Goal: Information Seeking & Learning: Learn about a topic

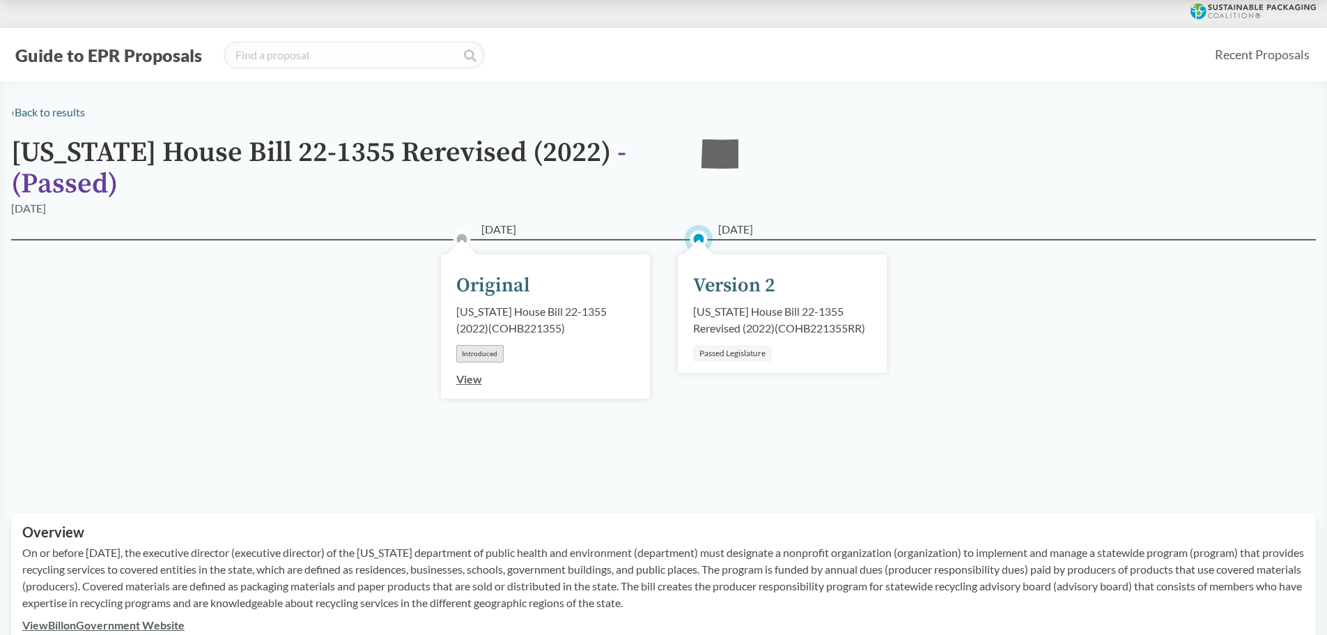
scroll to position [206, 0]
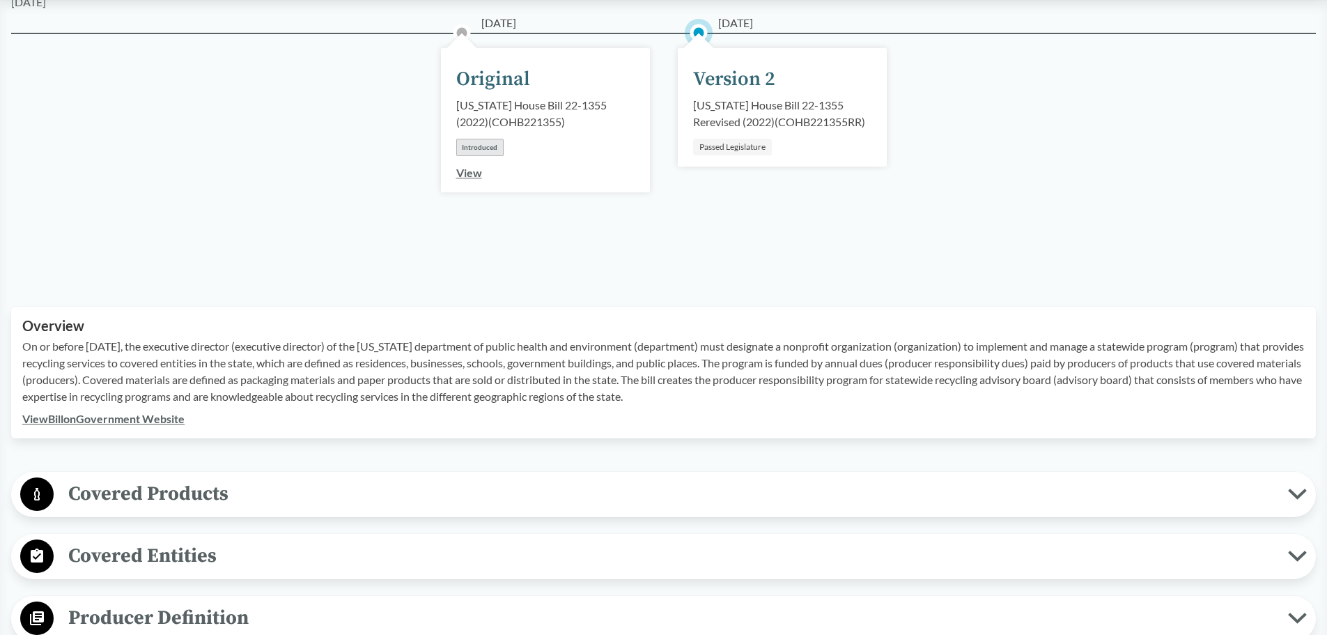
click at [638, 371] on p "On or before [DATE], the executive director (executive director) of the [US_STA…" at bounding box center [663, 371] width 1283 height 67
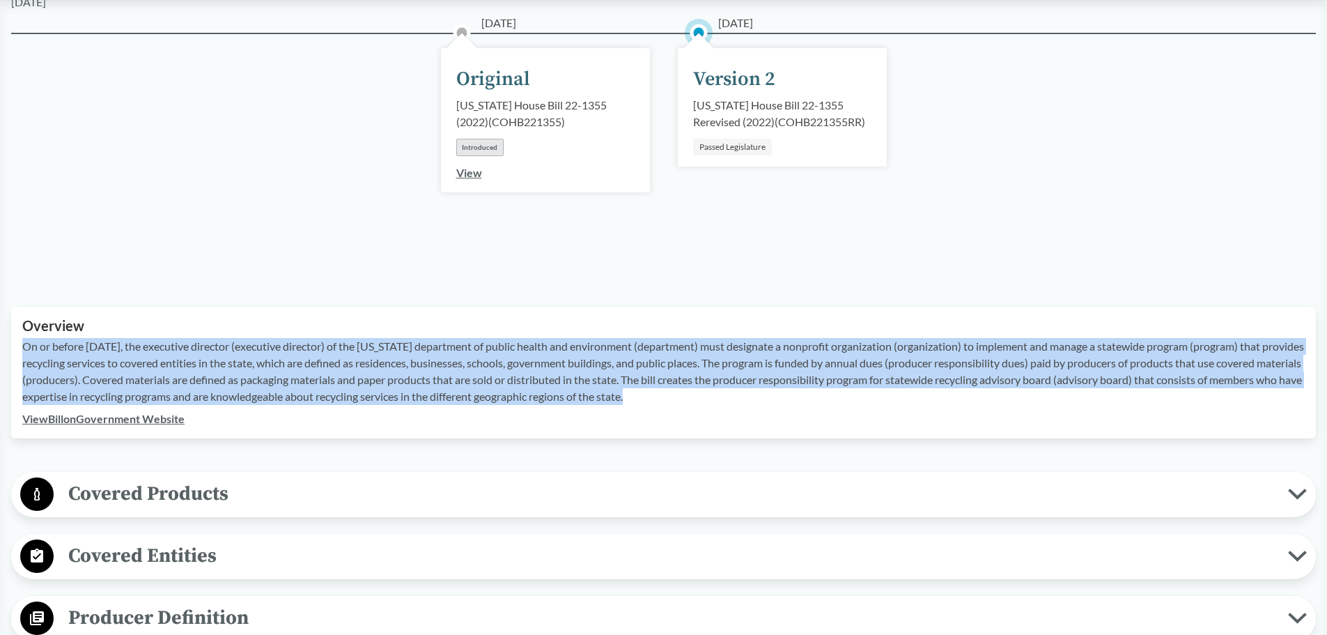
click at [638, 371] on p "On or before [DATE], the executive director (executive director) of the [US_STA…" at bounding box center [663, 371] width 1283 height 67
click at [796, 368] on p "On or before [DATE], the executive director (executive director) of the [US_STA…" at bounding box center [663, 371] width 1283 height 67
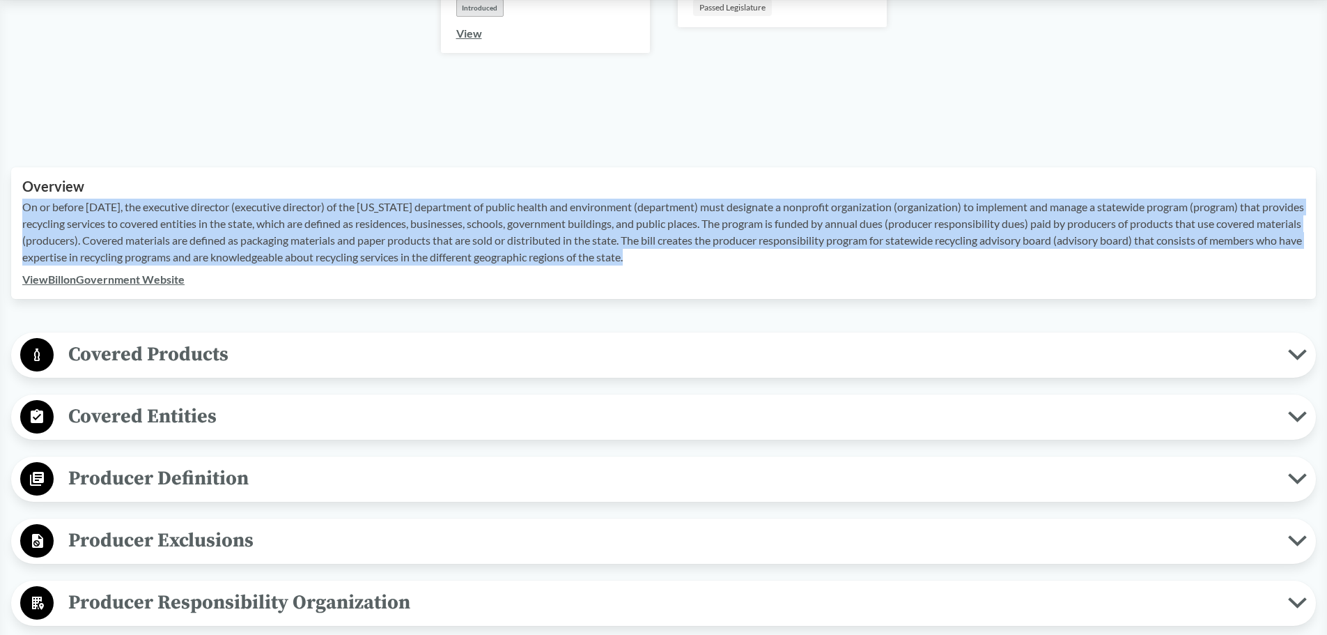
click at [343, 353] on span "Covered Products" at bounding box center [671, 354] width 1235 height 31
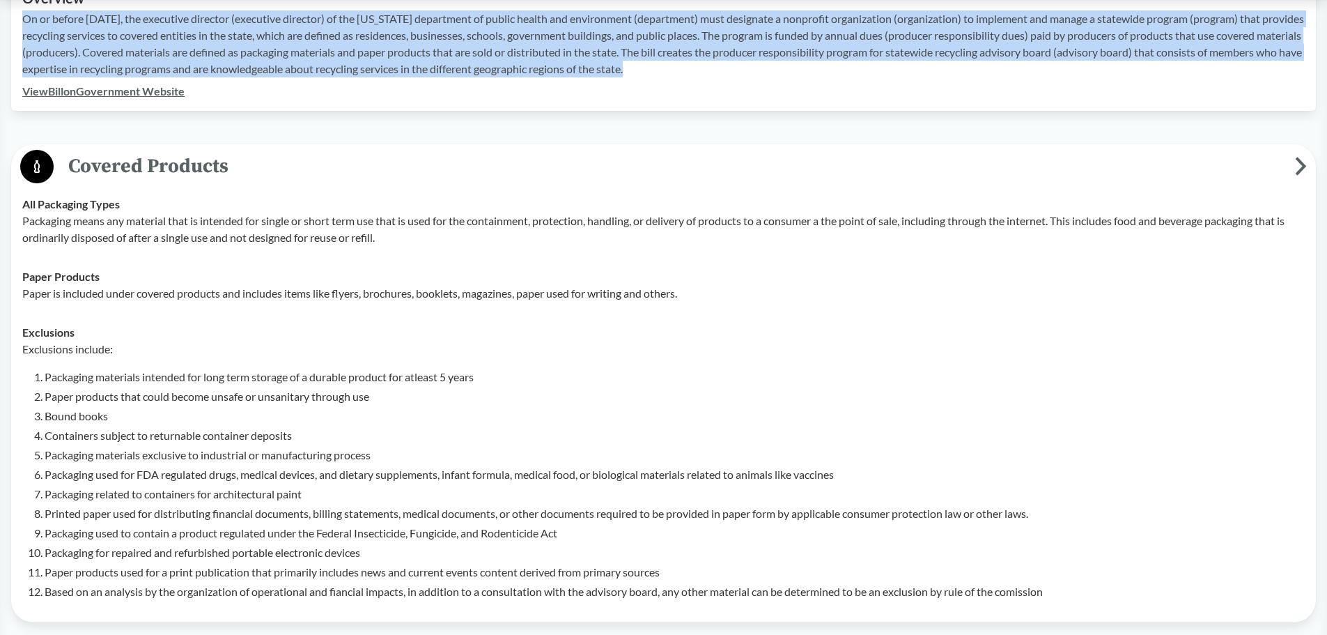
scroll to position [555, 0]
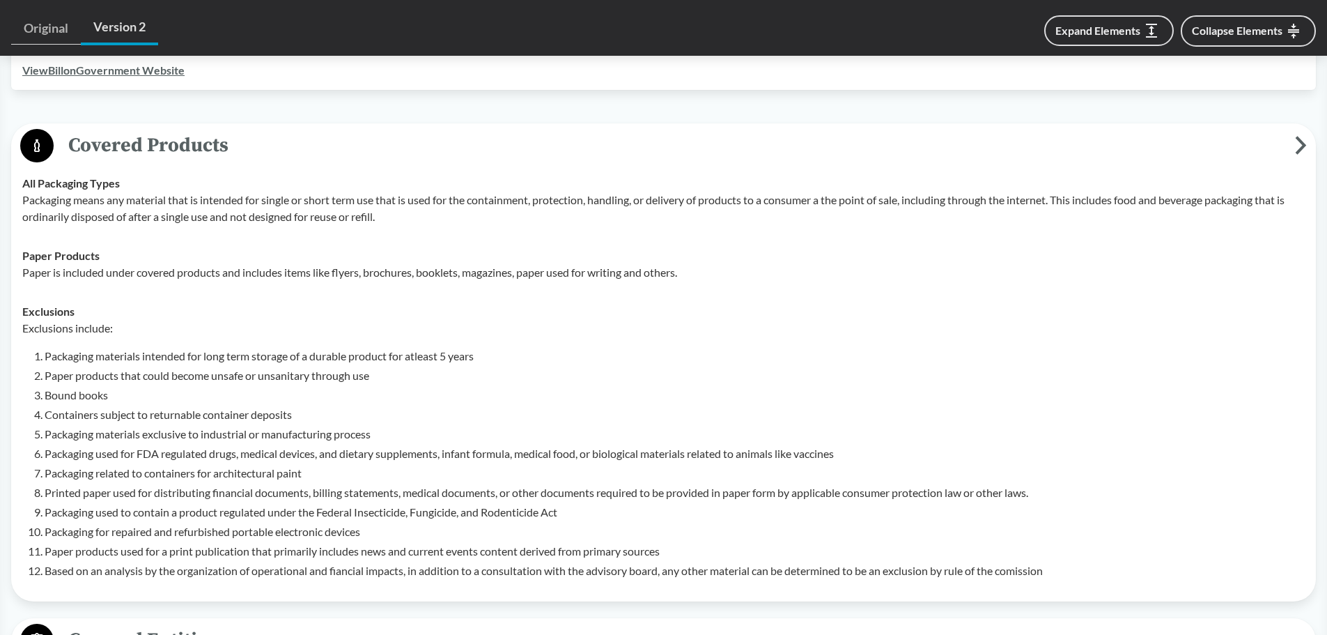
click at [330, 215] on p "Packaging means any material that is intended for single or short term use that…" at bounding box center [663, 208] width 1283 height 33
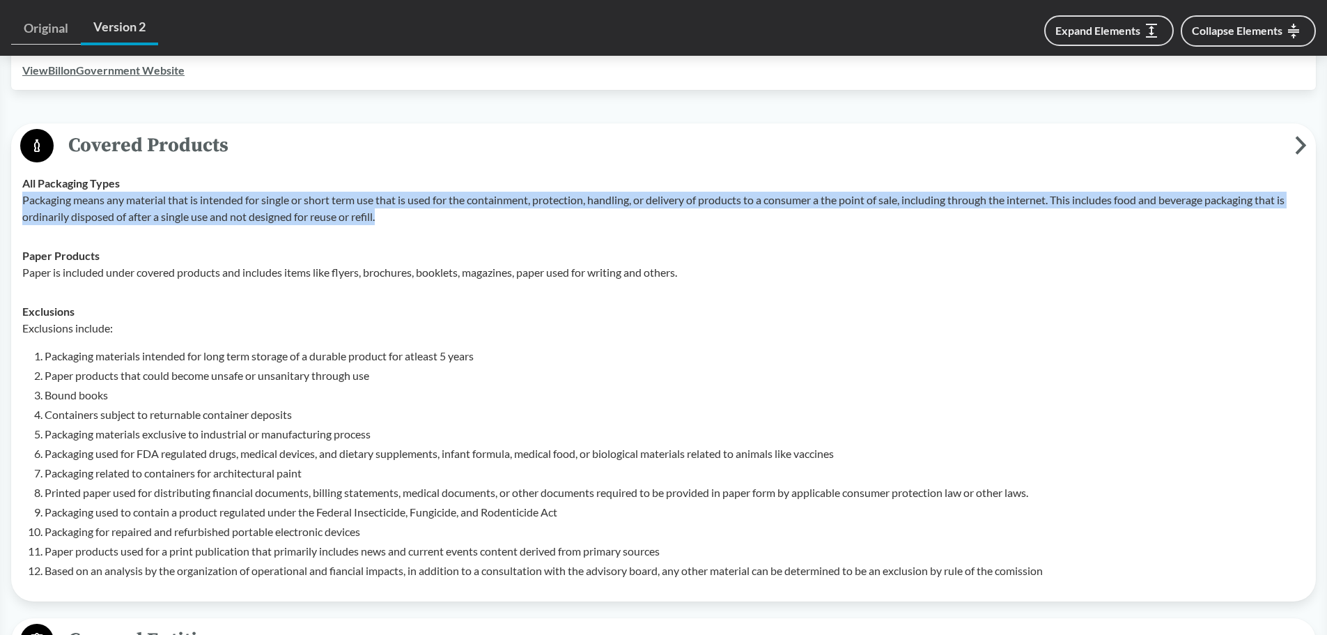
click at [330, 215] on p "Packaging means any material that is intended for single or short term use that…" at bounding box center [663, 208] width 1283 height 33
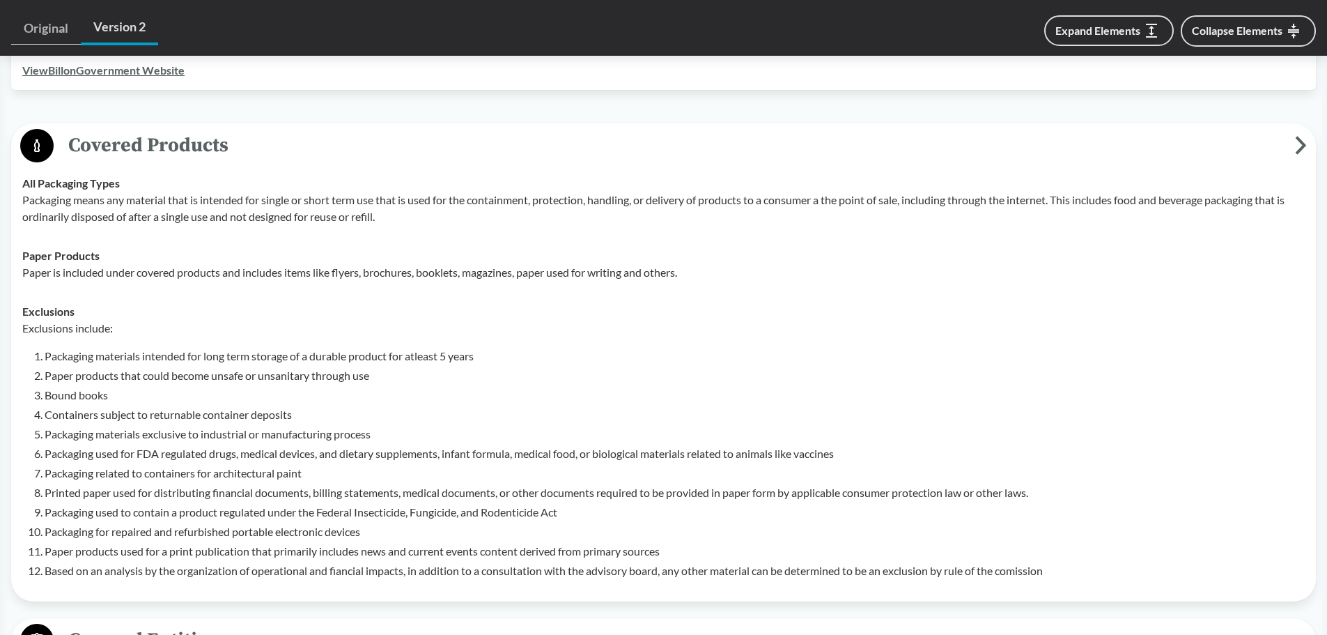
click at [357, 240] on td "Paper Products Paper is included under covered products and includes items like…" at bounding box center [663, 264] width 1295 height 56
click at [187, 446] on li "Packaging used for FDA regulated drugs, medical devices, and dietary supplement…" at bounding box center [675, 453] width 1260 height 17
